Goal: Information Seeking & Learning: Learn about a topic

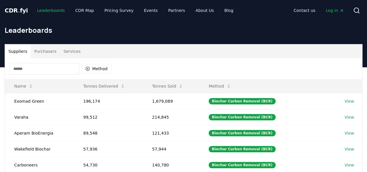
click at [55, 11] on link "Leaderboards" at bounding box center [51, 10] width 37 height 10
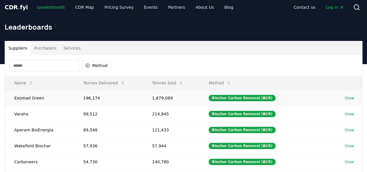
scroll to position [3, 0]
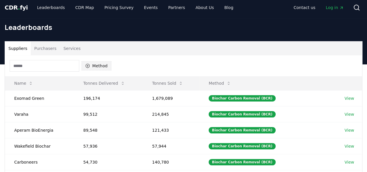
click at [93, 64] on button "Method" at bounding box center [97, 65] width 30 height 9
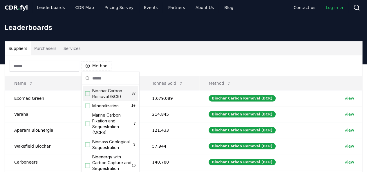
click at [105, 96] on span "Biochar Carbon Removal (BCR)" at bounding box center [112, 94] width 40 height 12
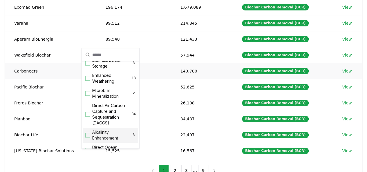
scroll to position [0, 0]
